Goal: Task Accomplishment & Management: Manage account settings

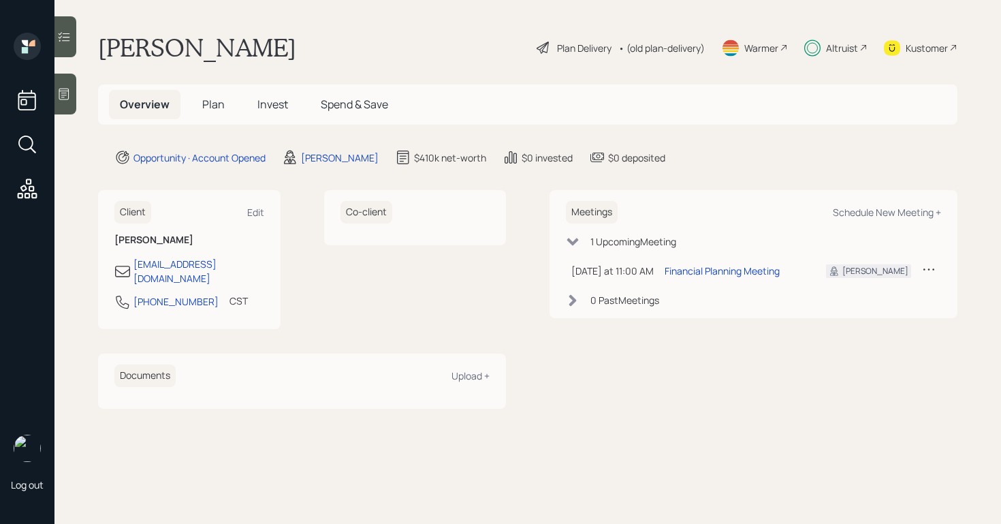
click at [210, 108] on span "Plan" at bounding box center [213, 104] width 22 height 15
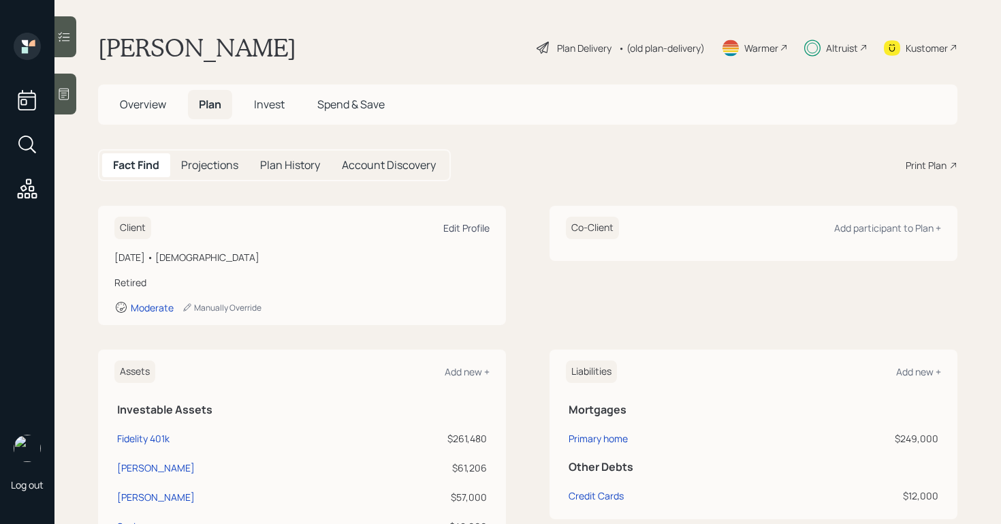
click at [458, 232] on div "Edit Profile" at bounding box center [466, 227] width 46 height 13
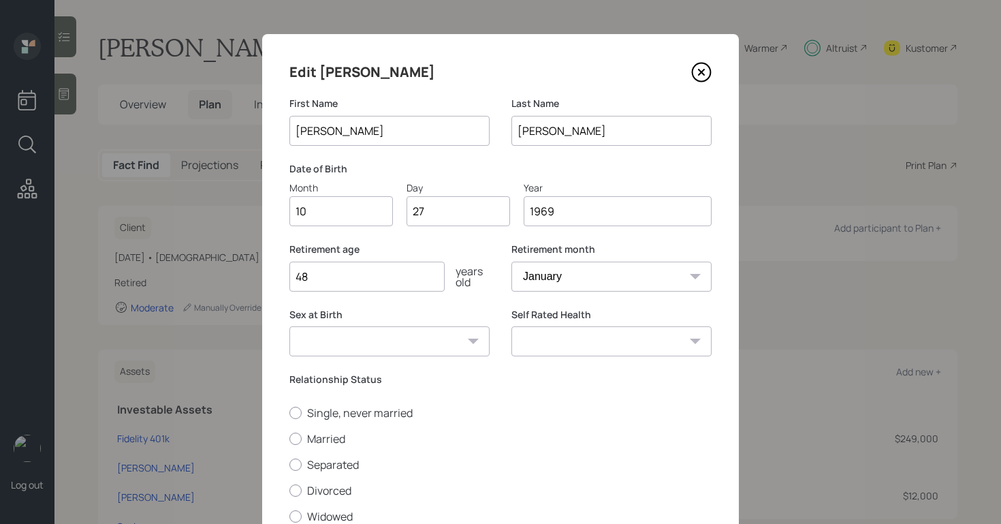
click at [694, 72] on icon at bounding box center [701, 72] width 20 height 20
